Goal: Check status: Check status

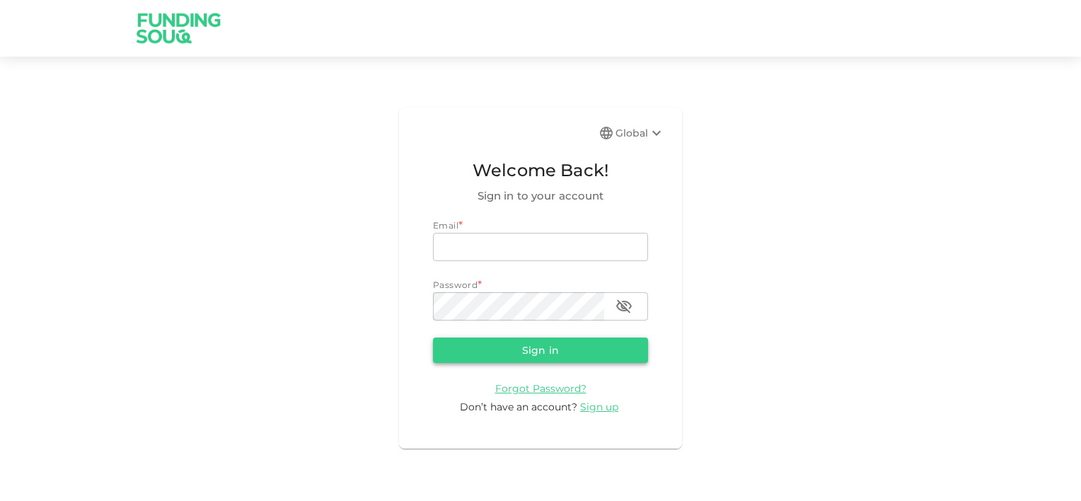
type input "[EMAIL_ADDRESS][DOMAIN_NAME]"
click at [530, 354] on button "Sign in" at bounding box center [540, 349] width 215 height 25
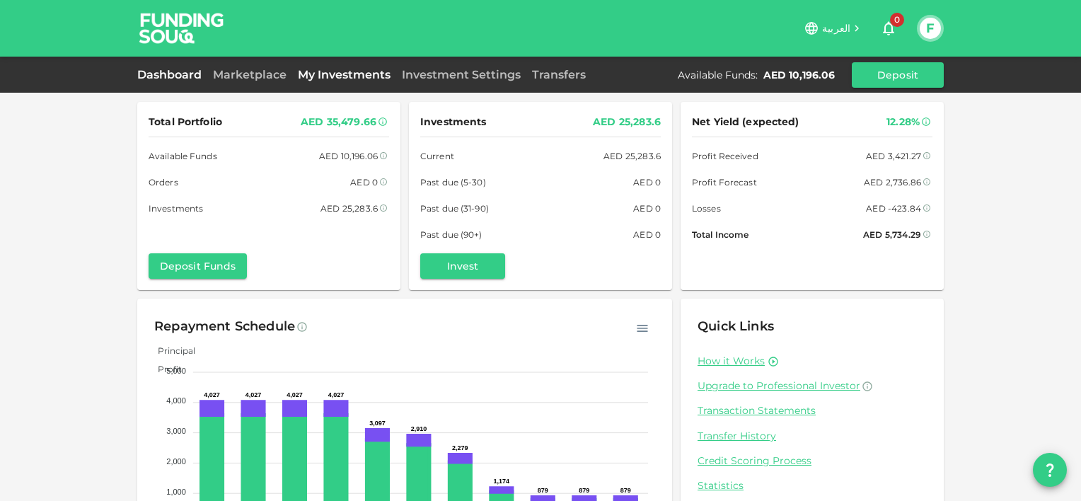
click at [339, 79] on link "My Investments" at bounding box center [344, 74] width 104 height 13
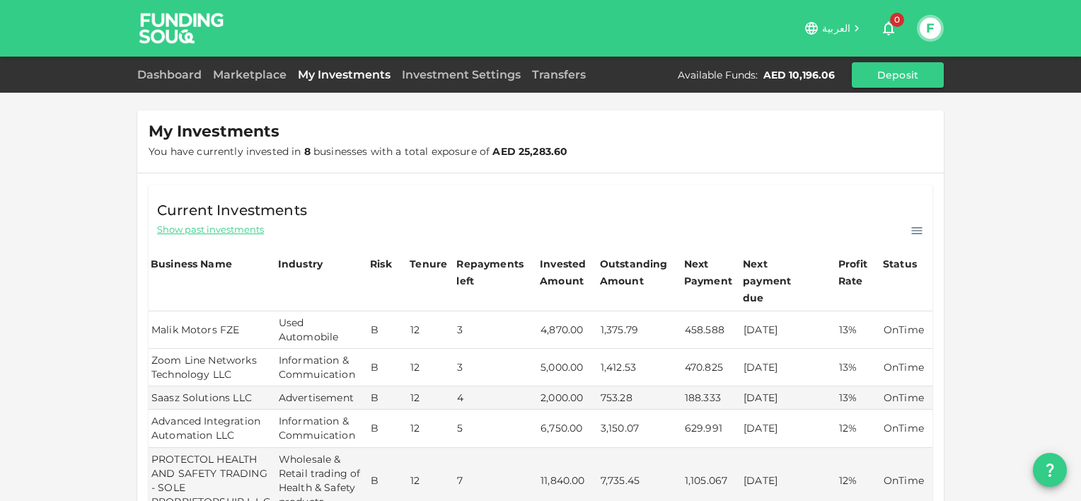
scroll to position [212, 0]
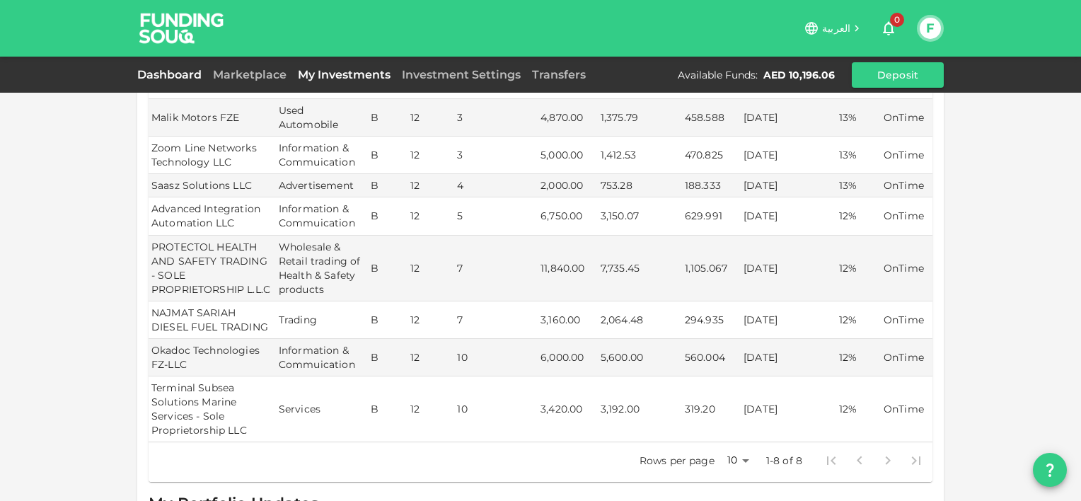
click at [190, 78] on link "Dashboard" at bounding box center [172, 74] width 70 height 13
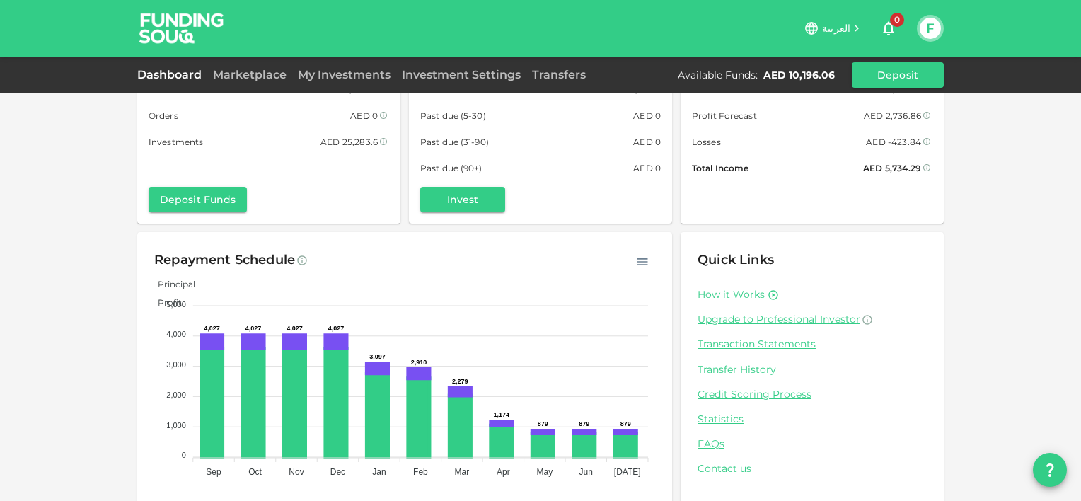
scroll to position [85, 0]
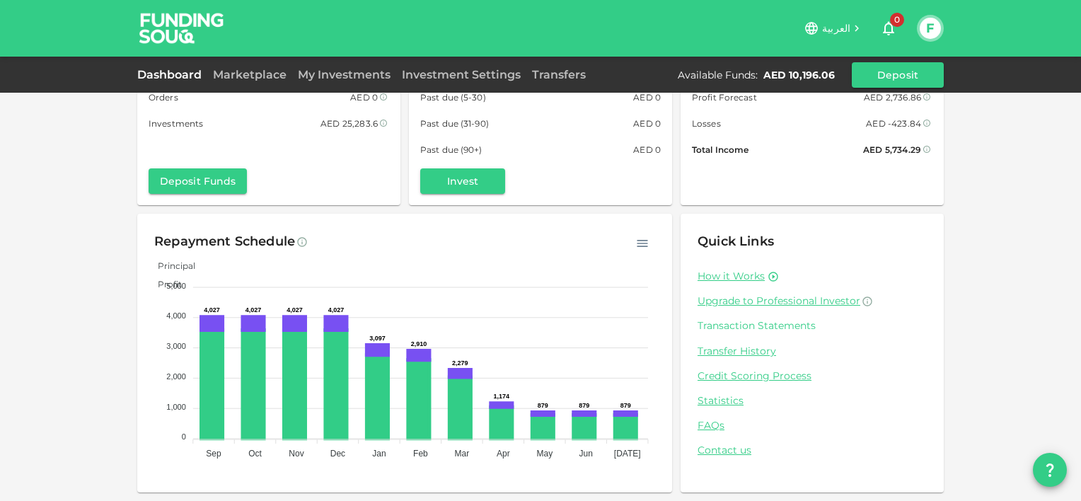
click at [744, 327] on link "Transaction Statements" at bounding box center [811, 325] width 229 height 13
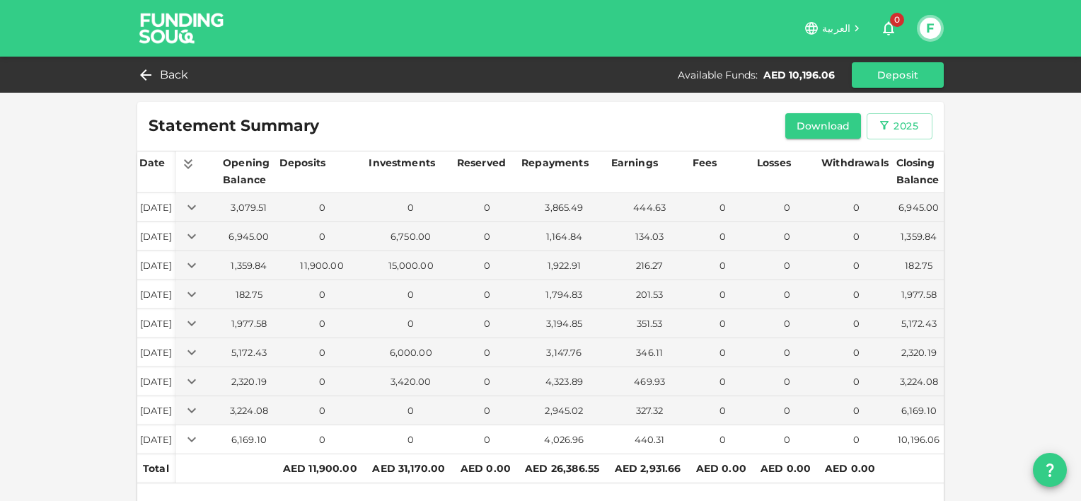
click at [200, 438] on icon "Expand" at bounding box center [191, 439] width 17 height 17
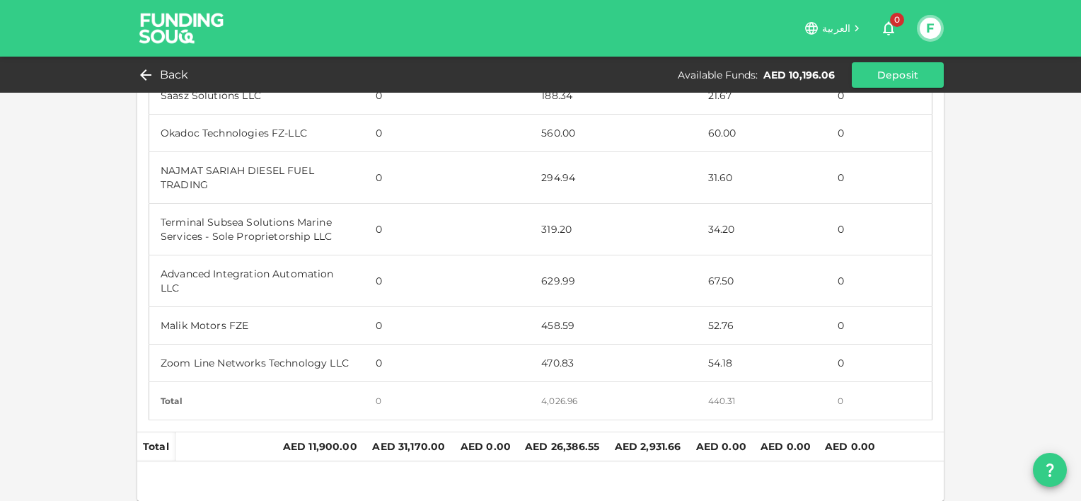
scroll to position [141, 0]
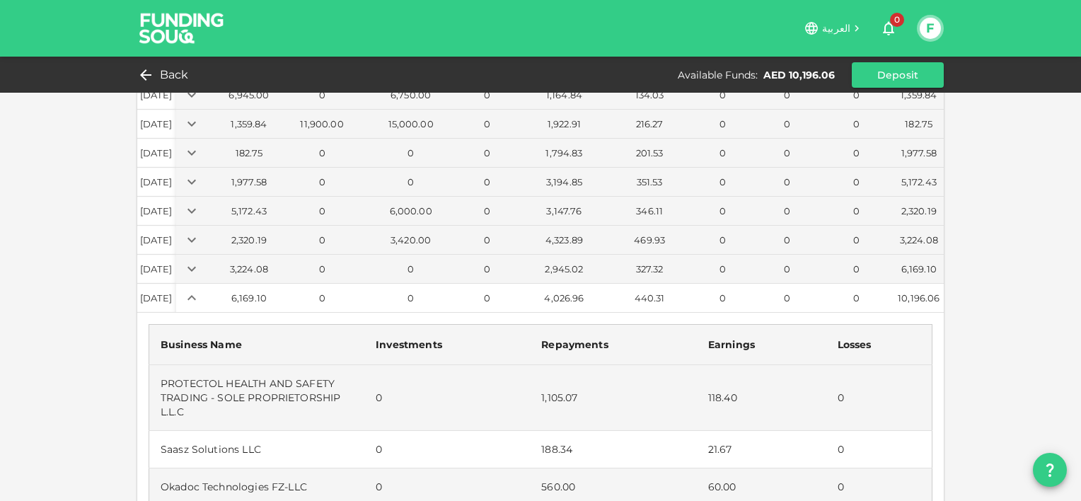
click at [200, 289] on icon "Expand" at bounding box center [191, 297] width 17 height 17
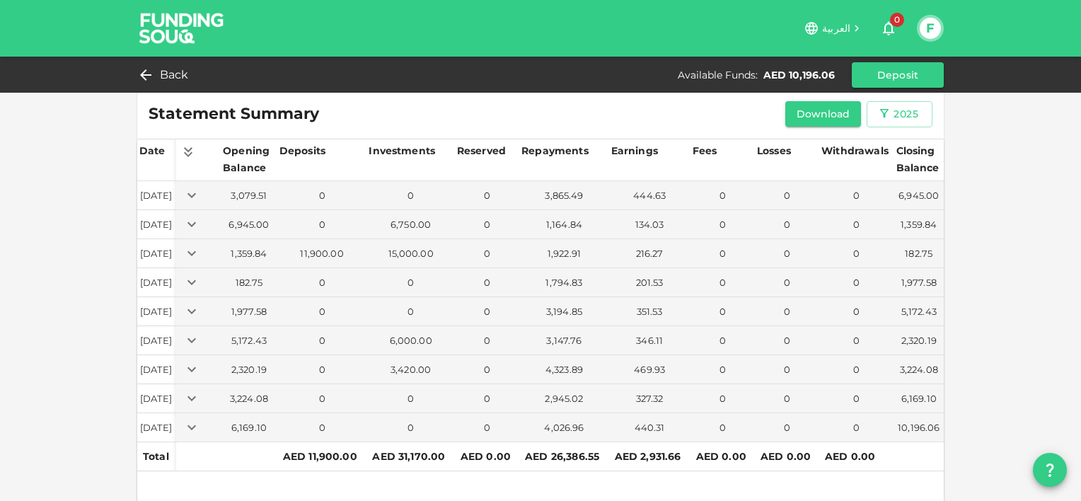
scroll to position [0, 0]
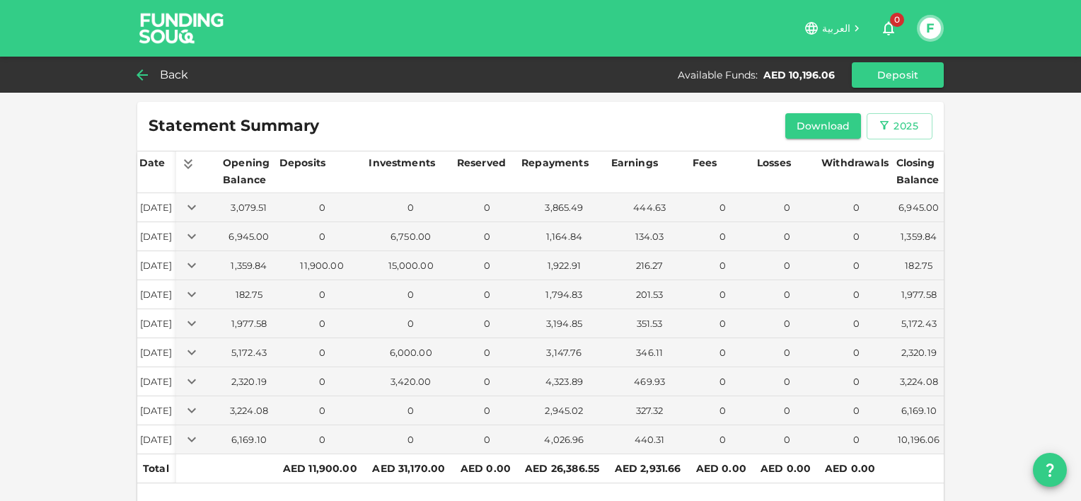
click at [160, 81] on span "Back" at bounding box center [174, 75] width 29 height 20
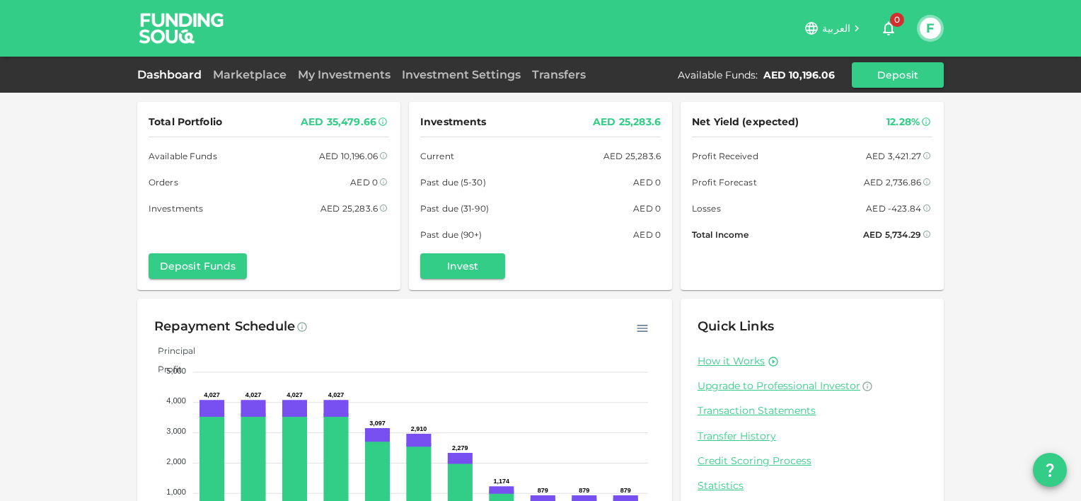
click at [361, 83] on div "Dashboard Marketplace My Investments Investment Settings Transfers Available Fu…" at bounding box center [540, 74] width 806 height 25
click at [361, 79] on link "My Investments" at bounding box center [344, 74] width 104 height 13
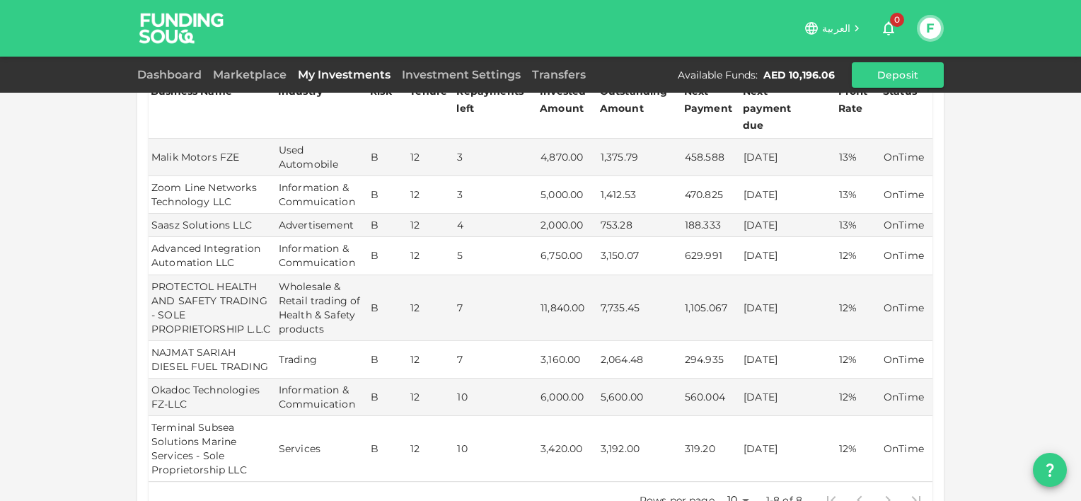
scroll to position [141, 0]
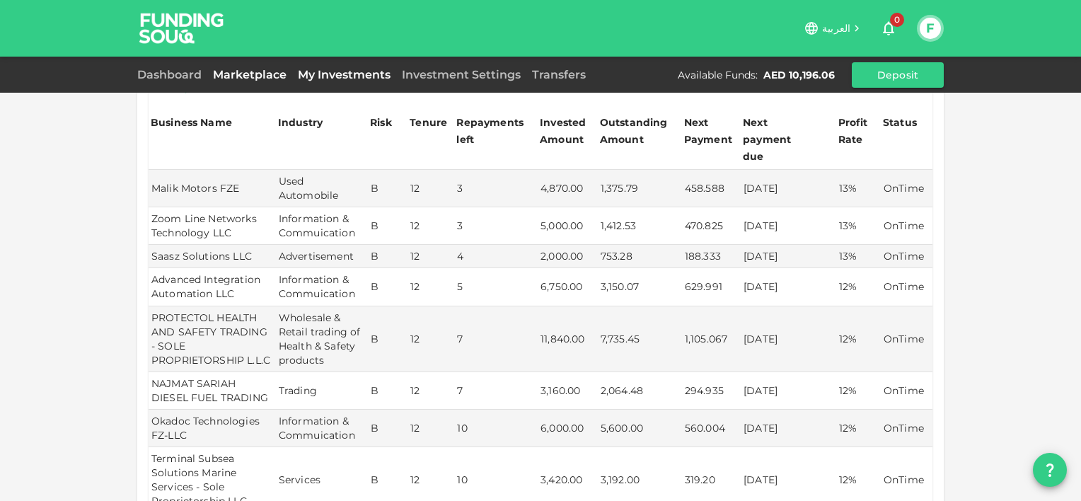
click at [260, 76] on link "Marketplace" at bounding box center [249, 74] width 85 height 13
